Goal: Use online tool/utility: Utilize a website feature to perform a specific function

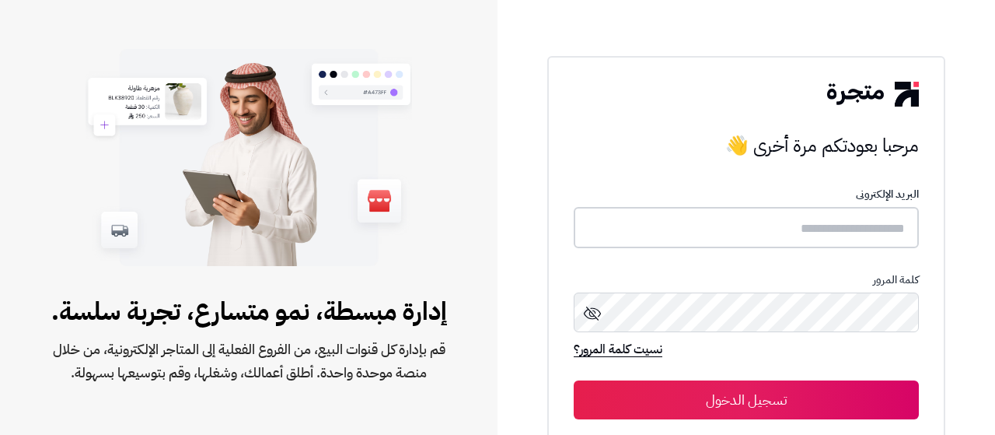
type input "**********"
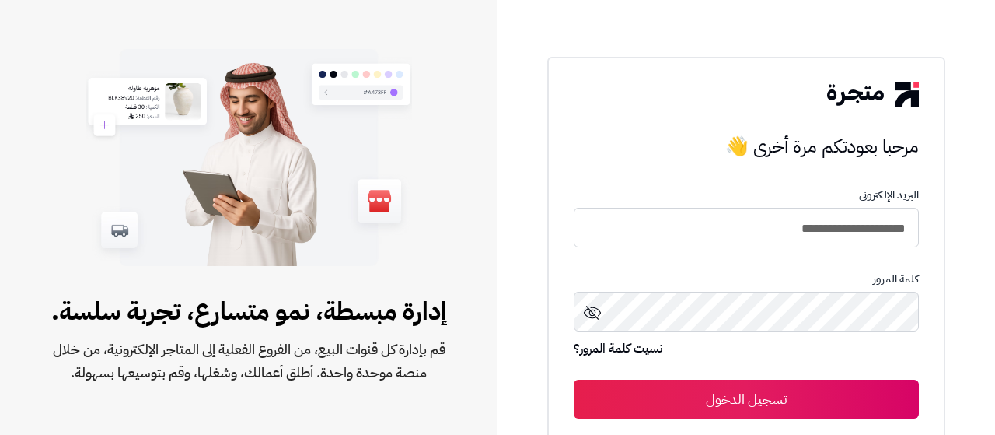
click at [774, 394] on button "تسجيل الدخول" at bounding box center [746, 398] width 345 height 39
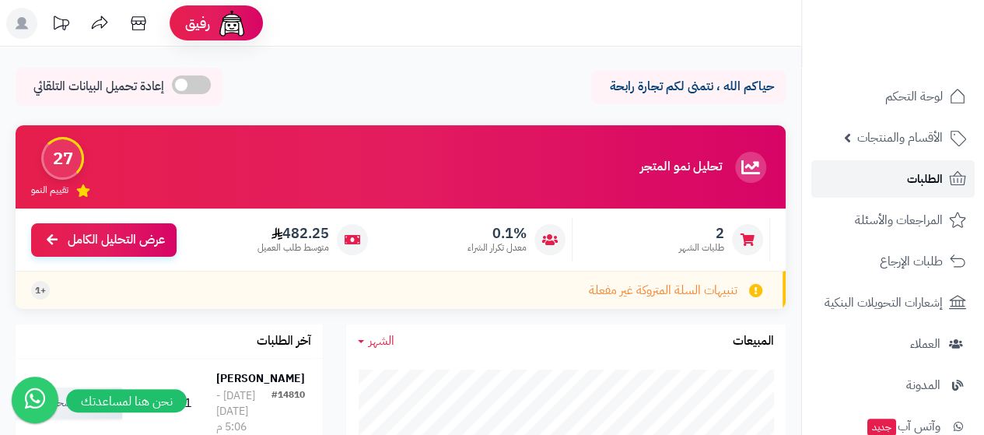
click at [945, 179] on link "الطلبات" at bounding box center [892, 178] width 163 height 37
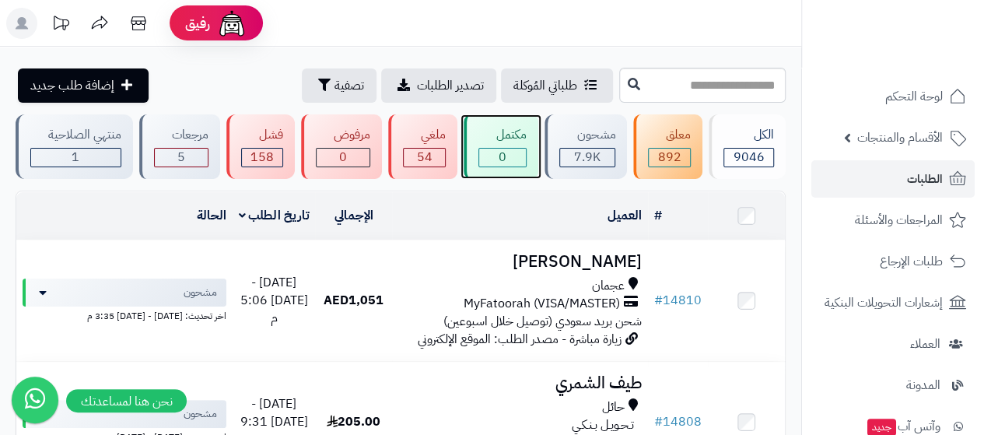
click at [509, 135] on div "مكتمل" at bounding box center [502, 135] width 48 height 18
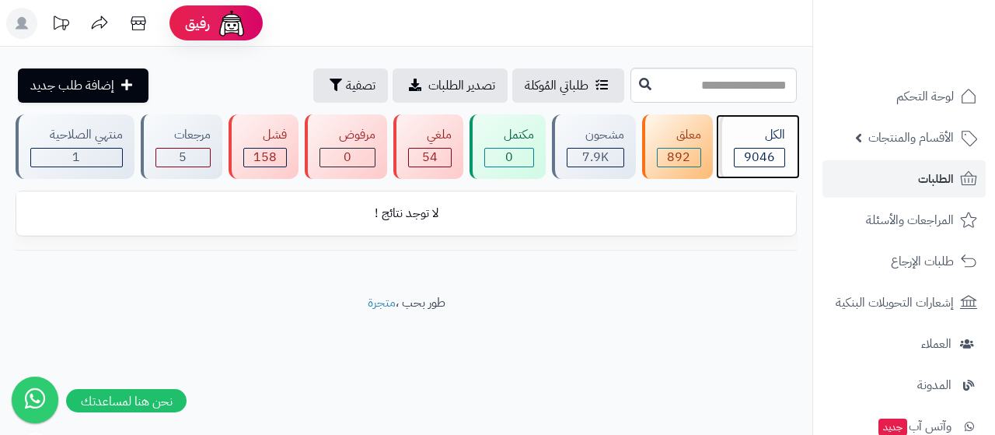
click at [764, 149] on span "9046" at bounding box center [759, 157] width 31 height 19
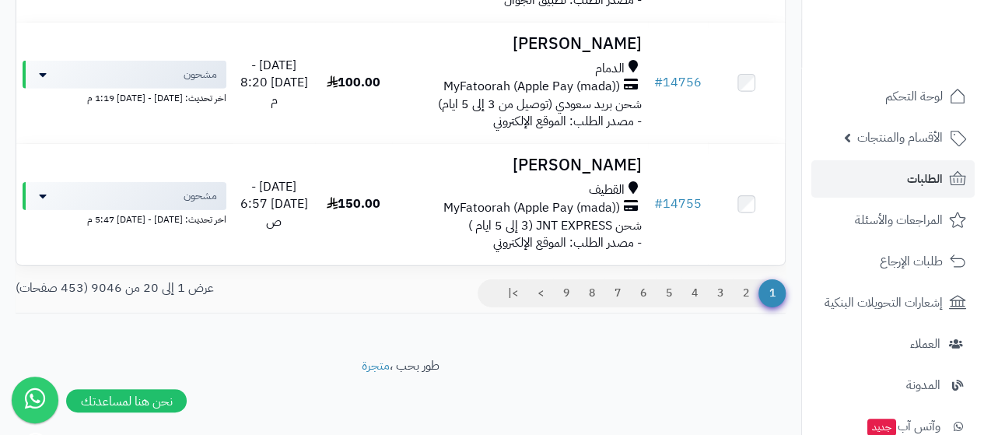
scroll to position [2403, 0]
click at [908, 181] on span "الطلبات" at bounding box center [925, 179] width 36 height 22
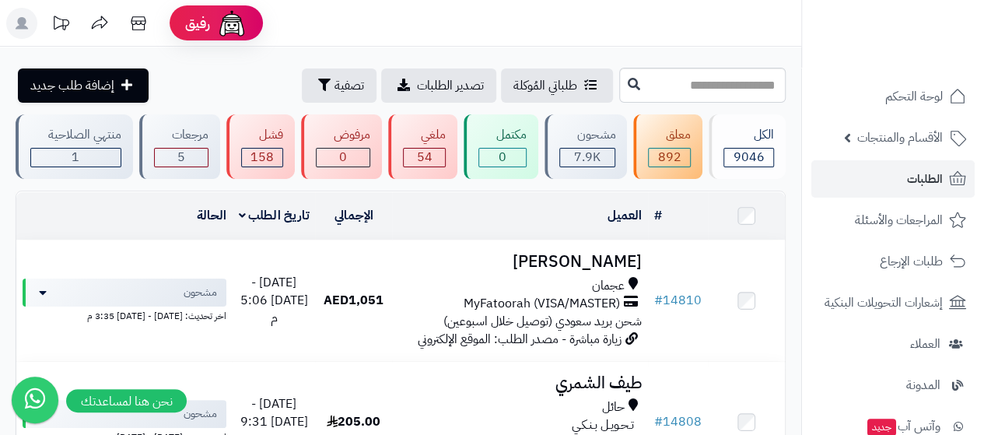
click at [533, 18] on header "رفيق ! الطلبات معالجة مكتمل إرجاع المنتجات العملاء المتواجدون الان 7827 عملاء م…" at bounding box center [492, 23] width 984 height 47
click at [379, 46] on header "رفيق ! الطلبات معالجة مكتمل إرجاع المنتجات العملاء المتواجدون الان 7827 عملاء م…" at bounding box center [492, 23] width 984 height 47
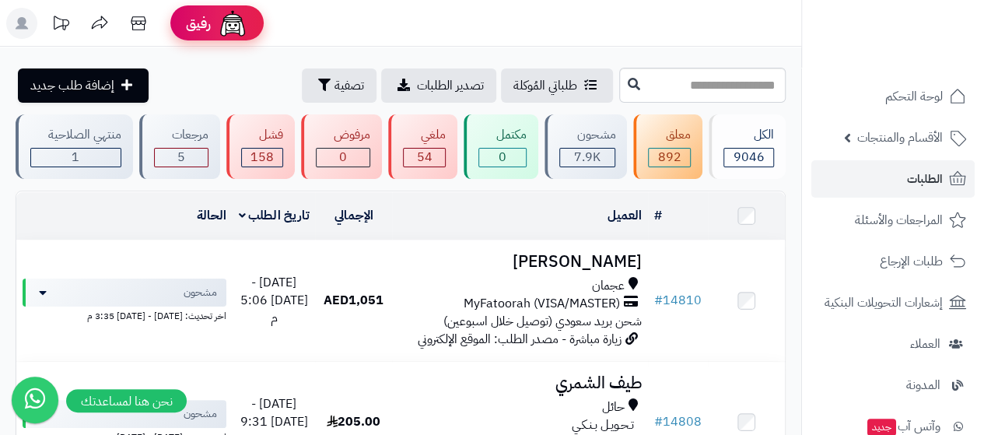
click at [241, 25] on img at bounding box center [232, 23] width 31 height 31
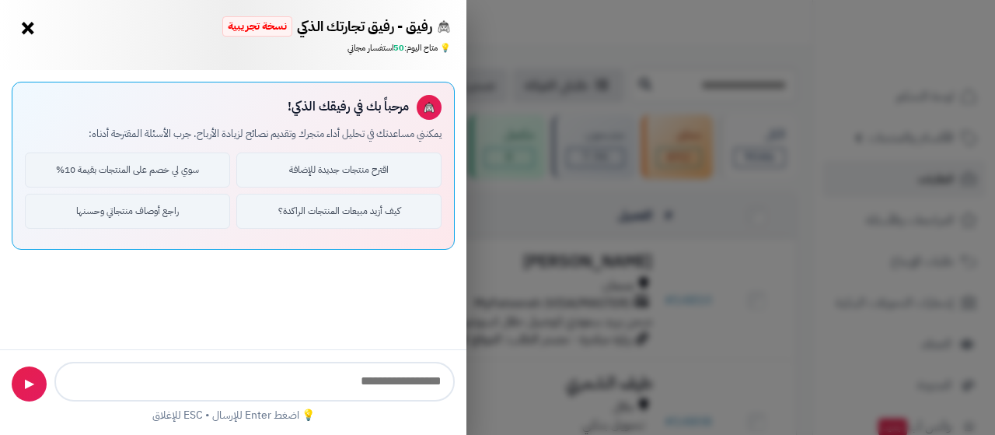
click at [323, 36] on span "رفيق - رفيق تجارتك الذكي" at bounding box center [364, 26] width 135 height 20
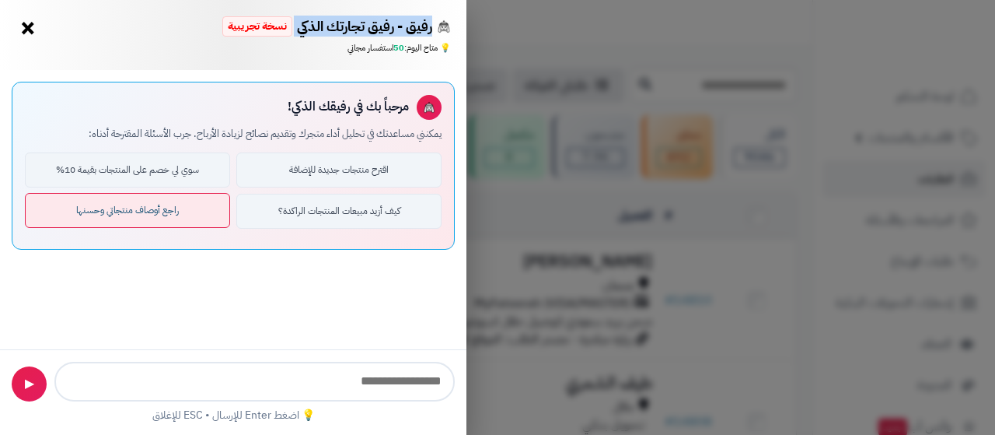
click at [188, 218] on button "راجع أوصاف منتجاتي وحسنها" at bounding box center [127, 210] width 205 height 35
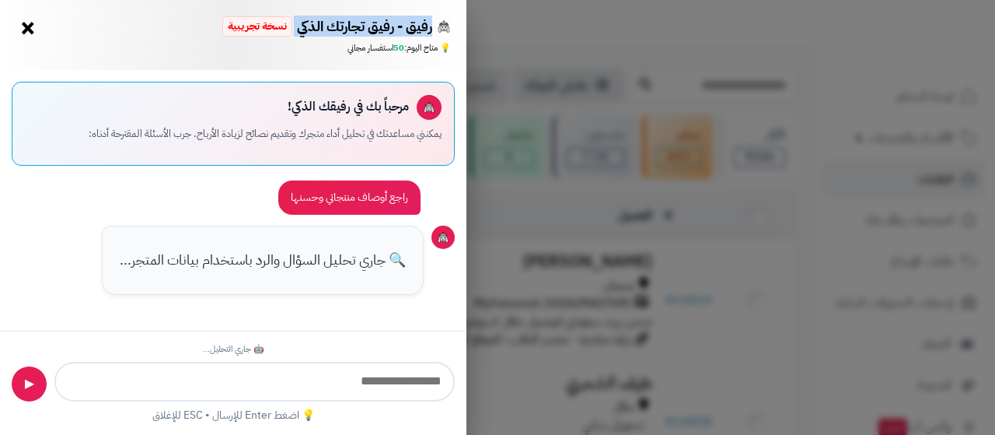
scroll to position [233, 0]
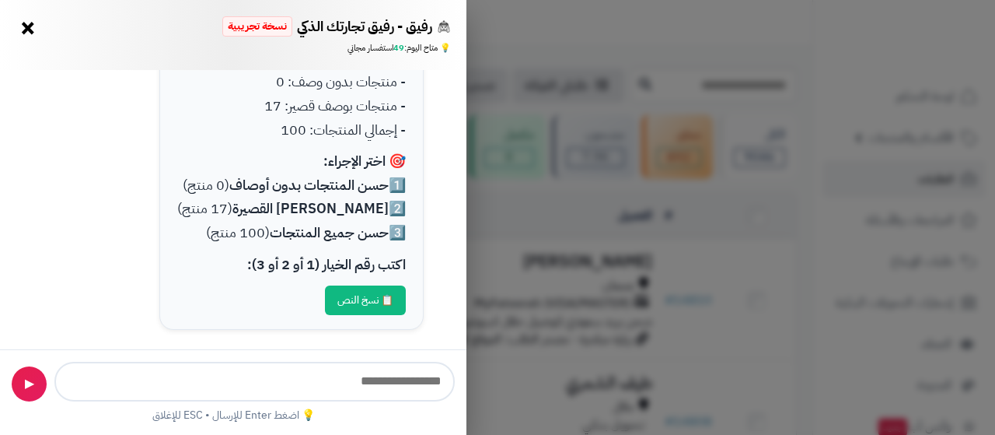
click at [337, 187] on strong "حسن المنتجات بدون أوصاف" at bounding box center [308, 184] width 159 height 21
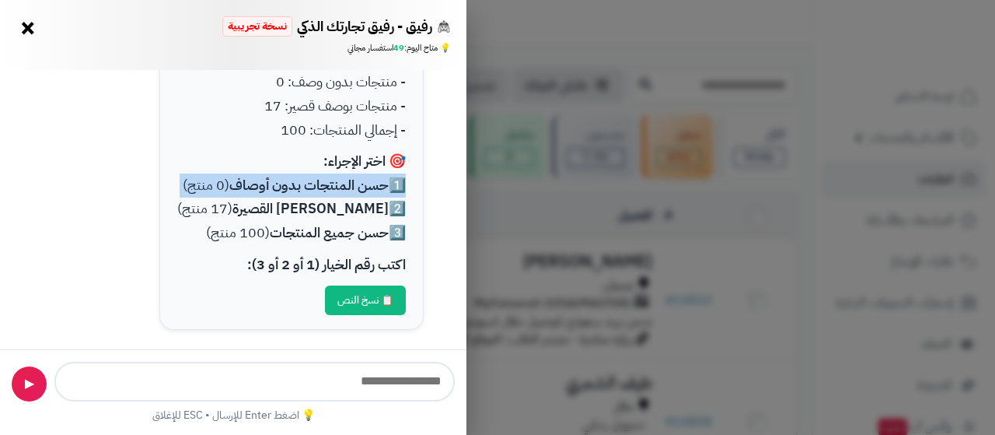
click at [337, 187] on strong "حسن المنتجات بدون أوصاف" at bounding box center [308, 184] width 159 height 21
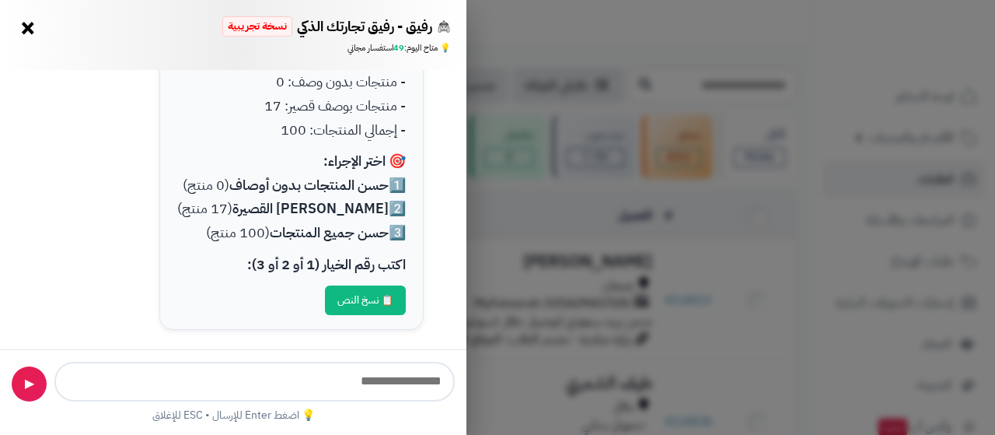
click at [346, 211] on strong "[PERSON_NAME] القصيرة" at bounding box center [310, 207] width 156 height 21
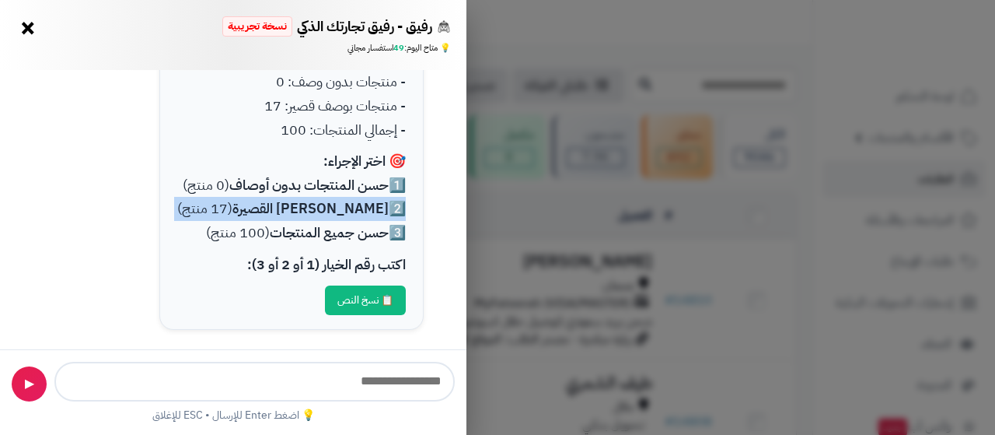
click at [346, 211] on strong "[PERSON_NAME] القصيرة" at bounding box center [310, 207] width 156 height 21
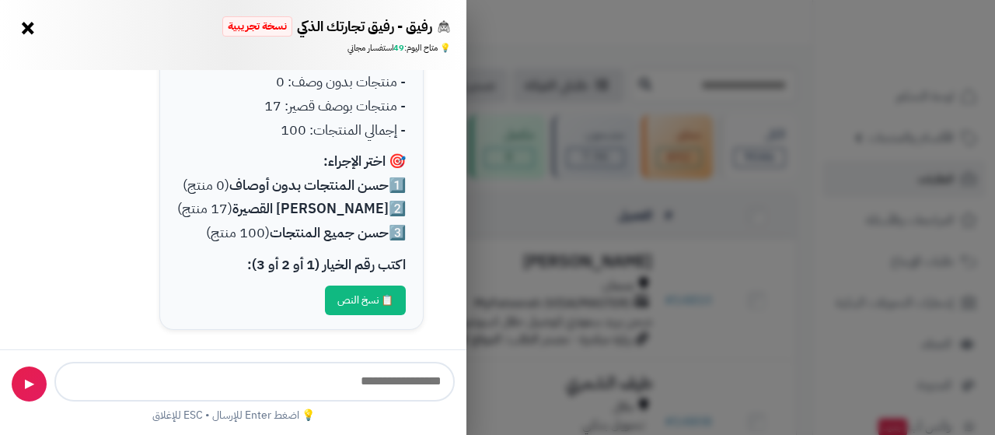
click at [334, 229] on strong "حسن جميع المنتجات" at bounding box center [329, 232] width 119 height 21
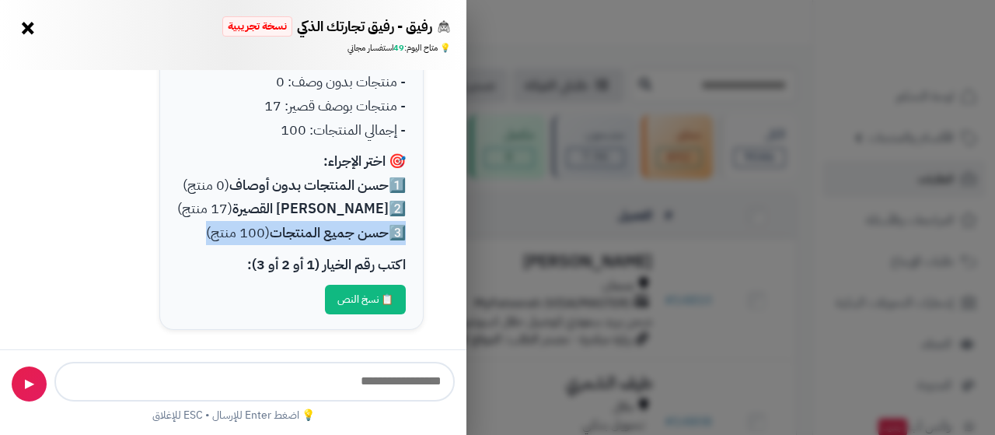
click at [368, 310] on button "📋 نسخ النص" at bounding box center [365, 300] width 81 height 30
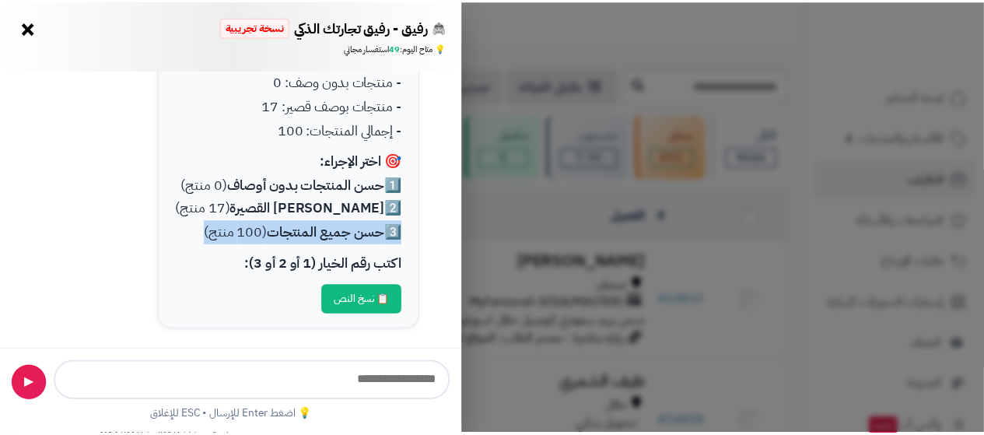
scroll to position [0, 0]
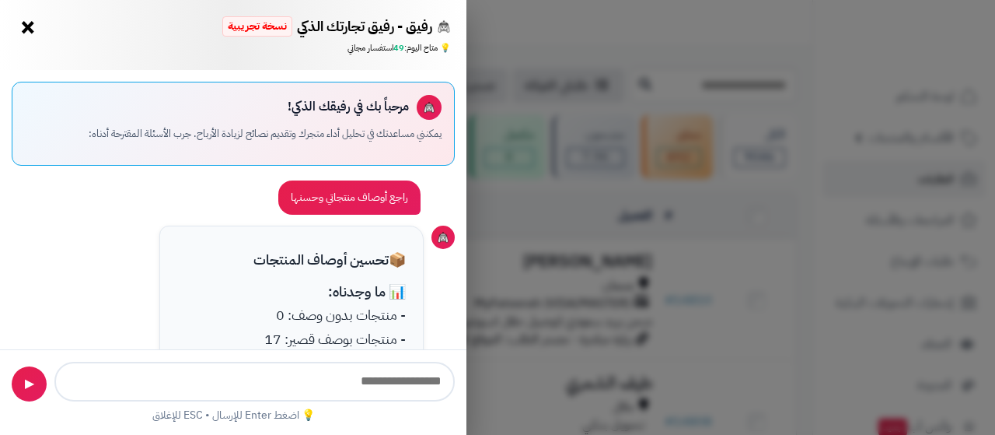
click at [34, 32] on button "×" at bounding box center [28, 27] width 25 height 25
